Goal: Information Seeking & Learning: Learn about a topic

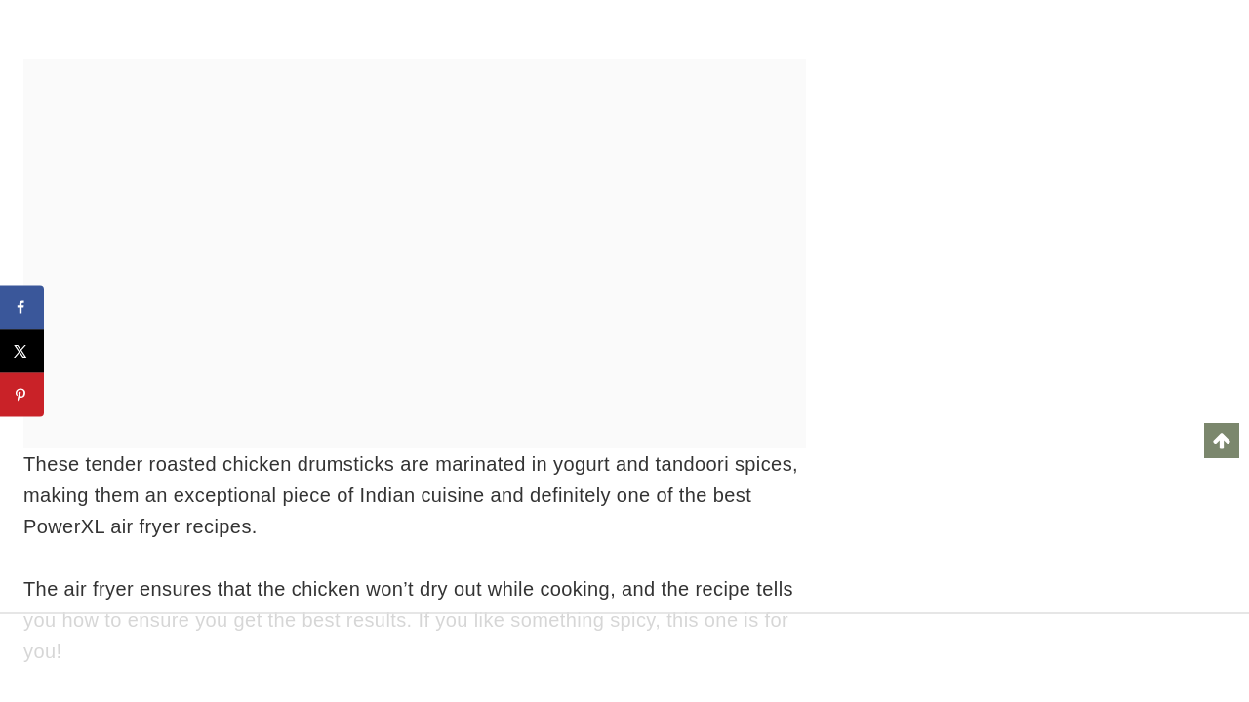
scroll to position [45631, 0]
